Goal: Find specific page/section: Find specific page/section

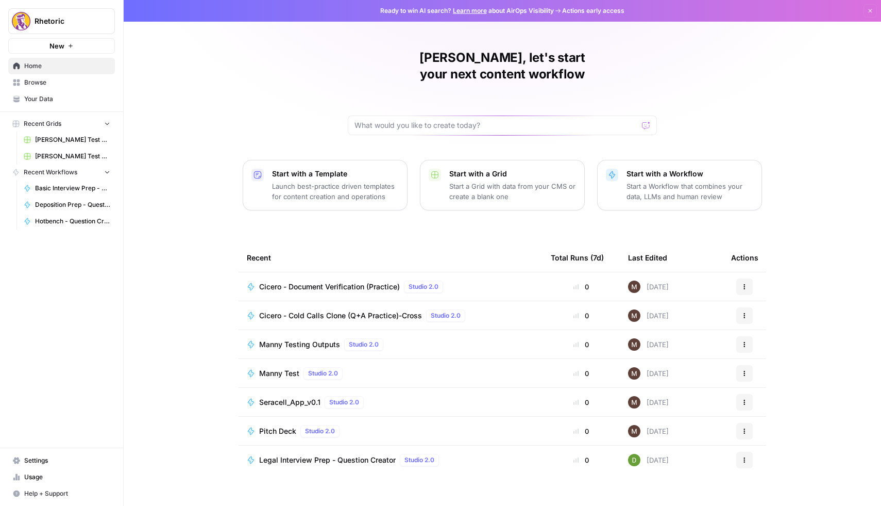
click at [43, 84] on span "Browse" at bounding box center [67, 82] width 86 height 9
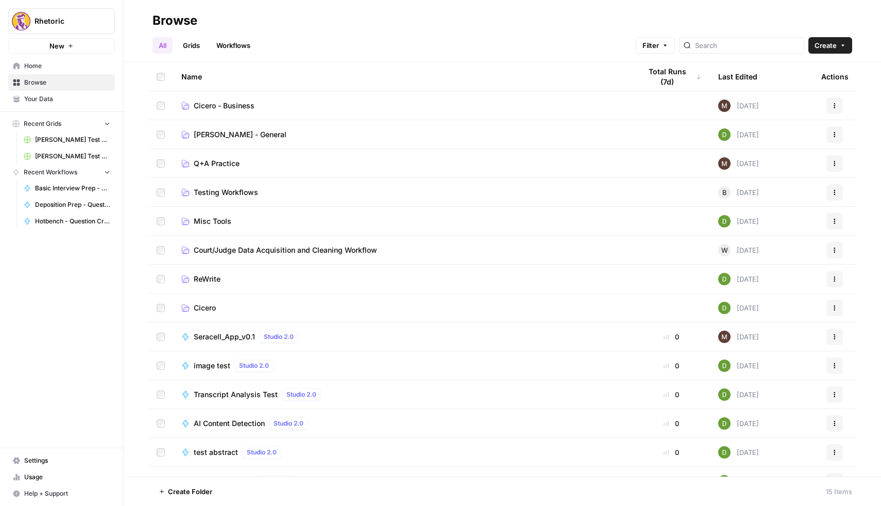
click at [213, 131] on span "[PERSON_NAME] - General" at bounding box center [240, 134] width 93 height 10
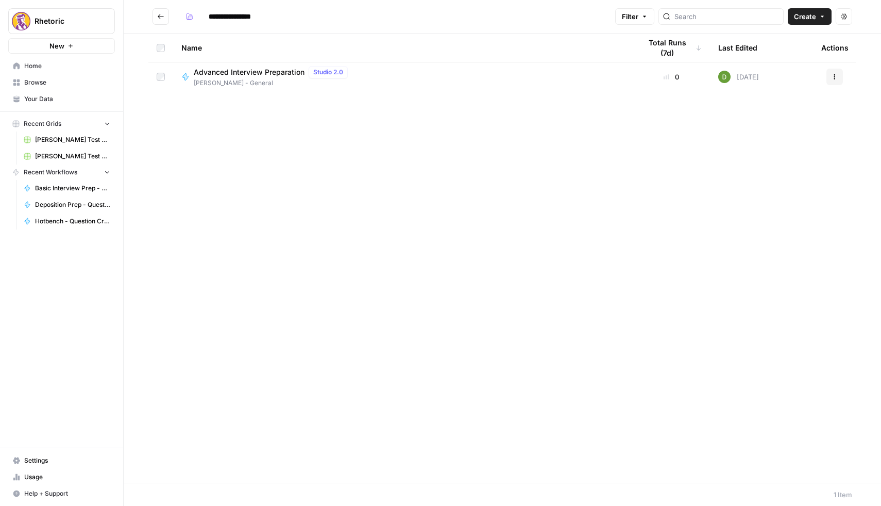
click at [157, 18] on icon "Go back" at bounding box center [160, 16] width 7 height 7
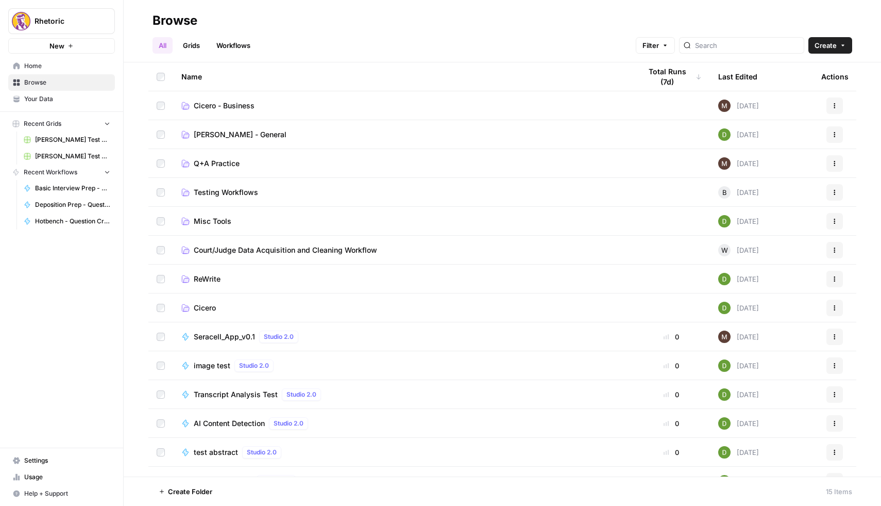
click at [209, 308] on span "Cicero" at bounding box center [205, 308] width 22 height 10
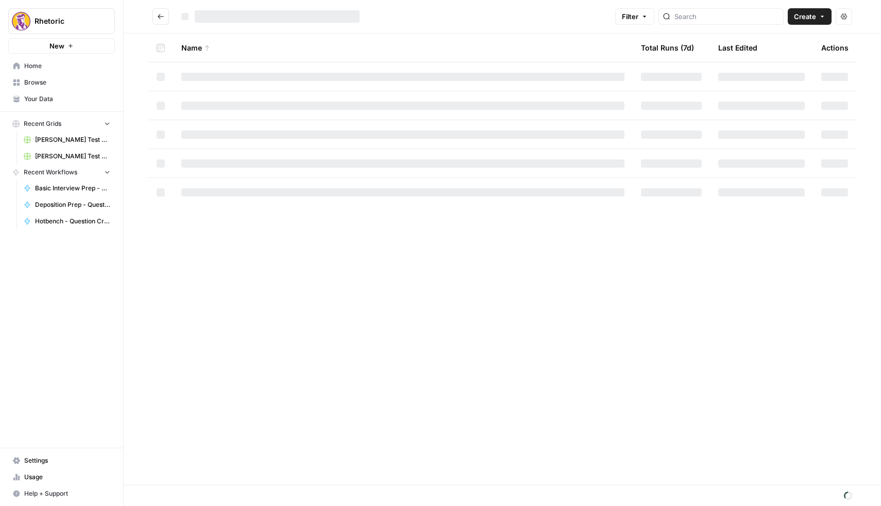
click at [209, 308] on div "Name Total Runs (7d) Last Edited Actions" at bounding box center [503, 258] width 758 height 451
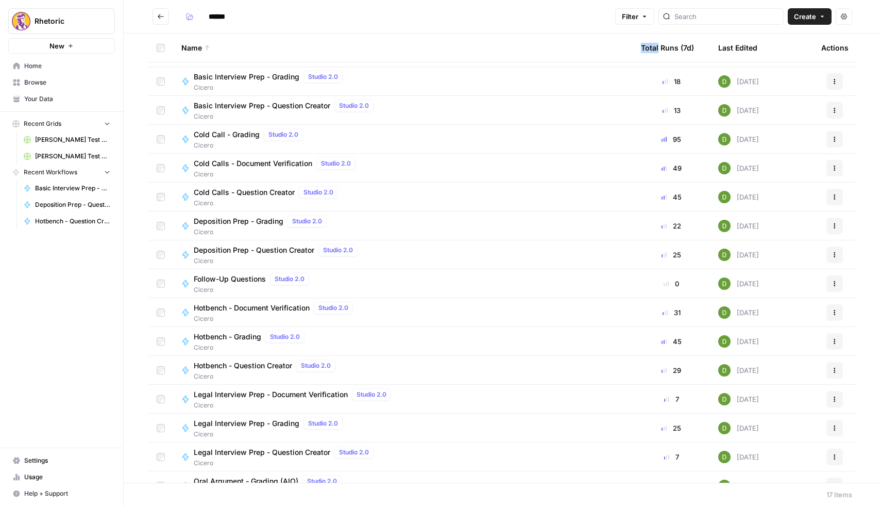
scroll to position [25, 0]
click at [216, 304] on span "Hotbench - Document Verification" at bounding box center [252, 307] width 116 height 10
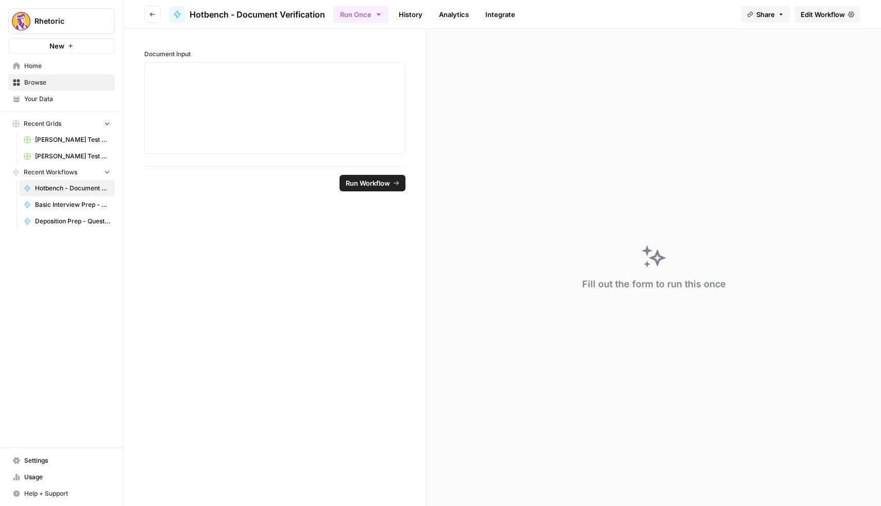
click at [415, 14] on link "History" at bounding box center [411, 14] width 36 height 16
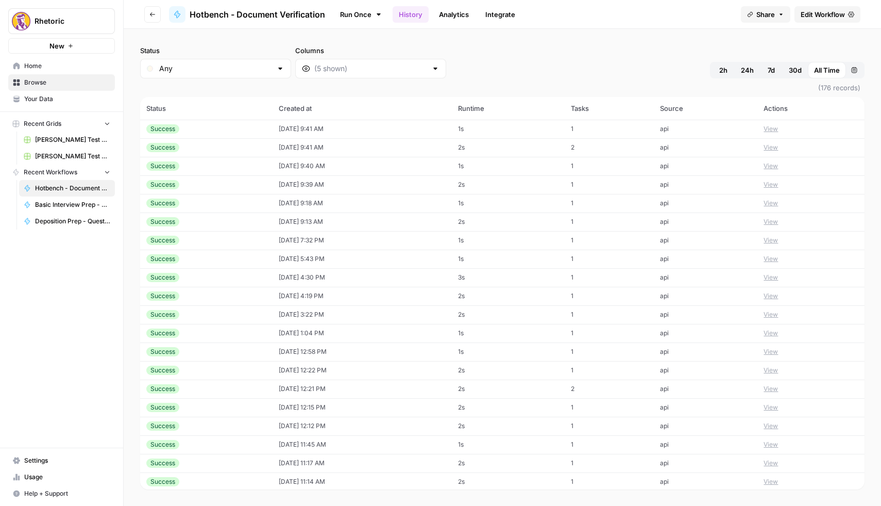
click at [152, 14] on icon "button" at bounding box center [152, 14] width 5 height 4
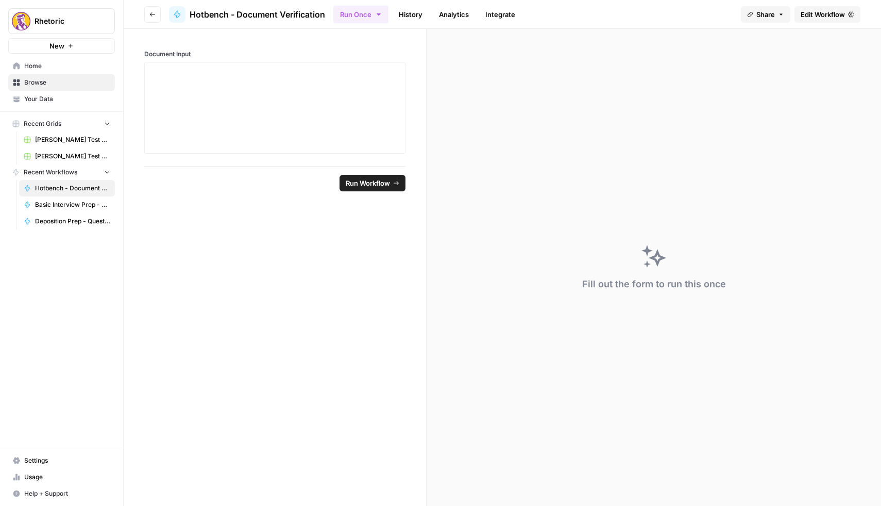
click at [155, 15] on icon "button" at bounding box center [152, 14] width 6 height 6
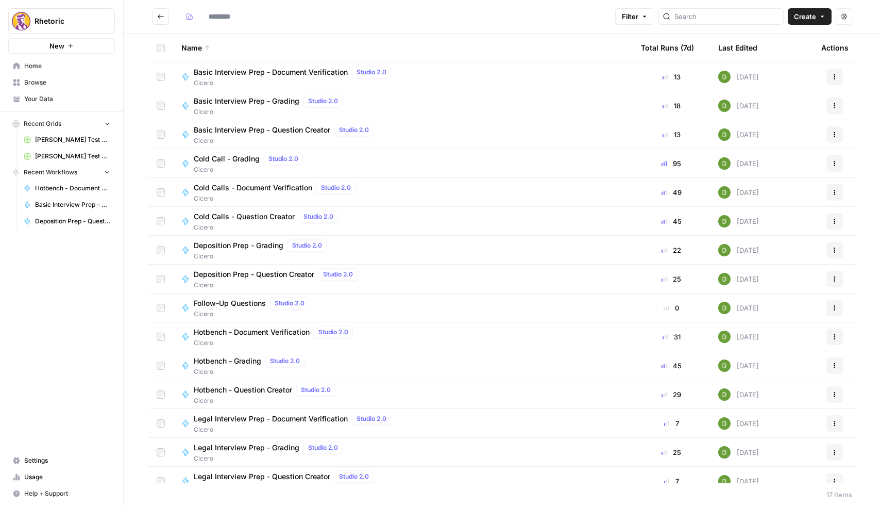
type input "******"
click at [233, 389] on span "Hotbench - Question Creator" at bounding box center [243, 389] width 98 height 10
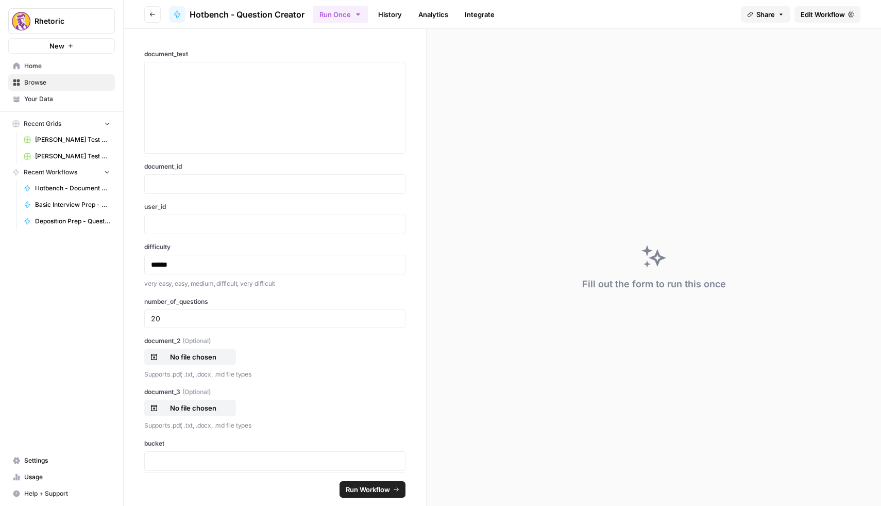
click at [395, 17] on link "History" at bounding box center [390, 14] width 36 height 16
